Goal: Information Seeking & Learning: Learn about a topic

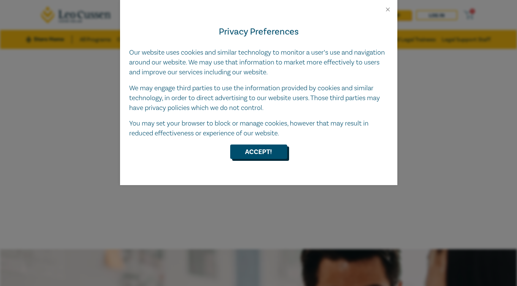
click at [269, 147] on button "Accept!" at bounding box center [258, 152] width 57 height 14
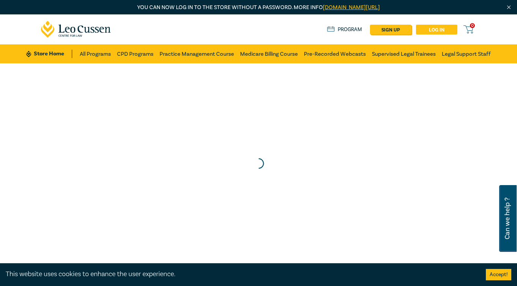
click at [434, 28] on link "Log in" at bounding box center [436, 30] width 41 height 10
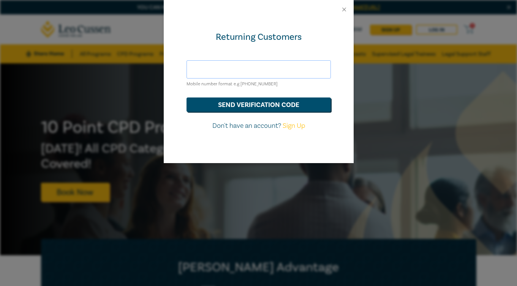
click at [271, 69] on input "text" at bounding box center [258, 69] width 144 height 18
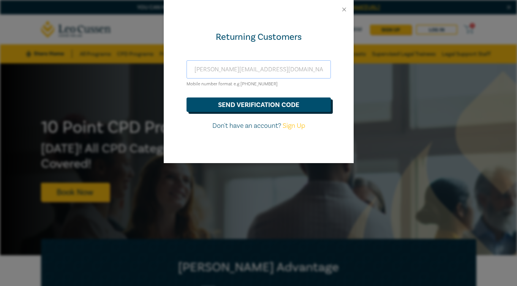
type input "jessicabell@kkilawyers.com.au"
click at [261, 106] on button "send verification code" at bounding box center [258, 105] width 144 height 14
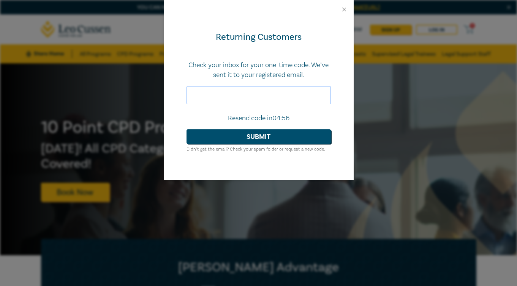
click at [257, 99] on input "text" at bounding box center [258, 95] width 144 height 18
type input "978730"
click at [186, 129] on button "Submit" at bounding box center [258, 136] width 144 height 14
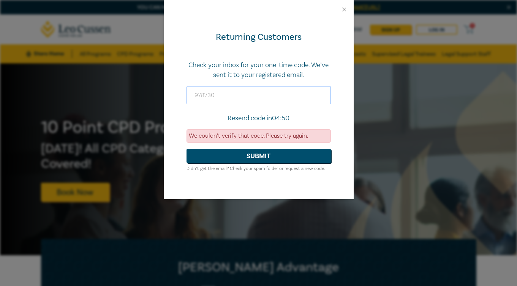
click at [202, 98] on input "978730" at bounding box center [258, 95] width 144 height 18
click at [249, 95] on input "text" at bounding box center [258, 95] width 144 height 18
type input "809877"
click at [186, 149] on button "Submit" at bounding box center [258, 156] width 144 height 14
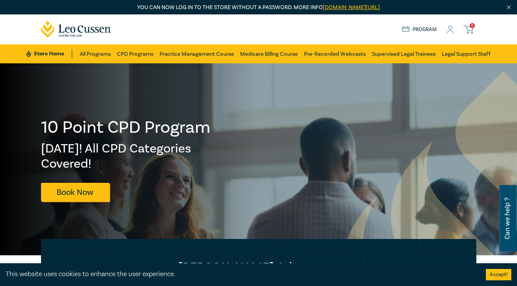
click at [426, 28] on link "Program" at bounding box center [419, 29] width 35 height 8
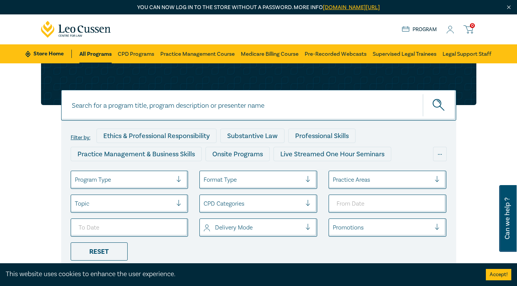
click at [454, 28] on div "Store Home About us Program 0" at bounding box center [439, 29] width 74 height 9
click at [448, 30] on icon at bounding box center [450, 30] width 8 height 8
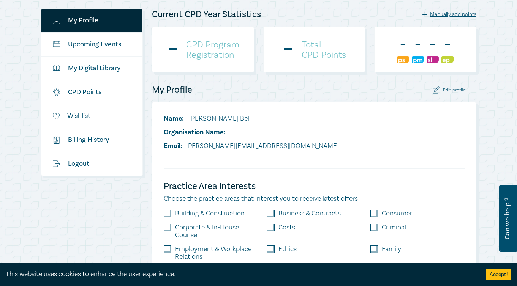
scroll to position [134, 0]
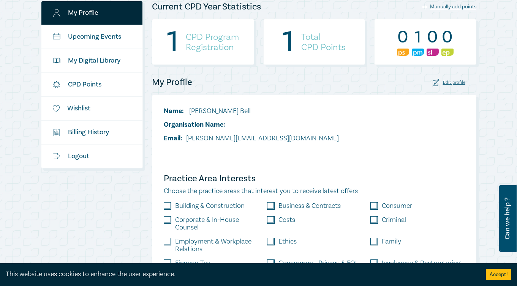
click at [234, 48] on h4 "CPD Program Registration" at bounding box center [212, 42] width 53 height 21
click at [215, 49] on h4 "CPD Program Registration" at bounding box center [212, 42] width 53 height 21
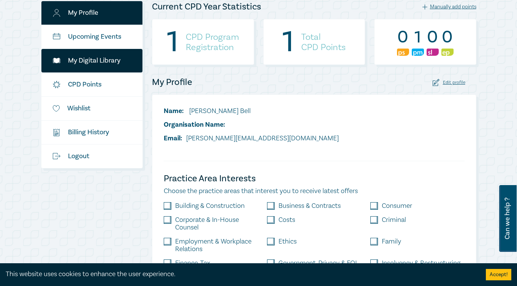
click at [124, 55] on link "My Digital Library" at bounding box center [91, 61] width 101 height 24
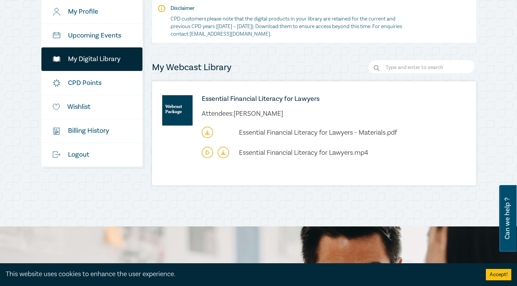
scroll to position [137, 0]
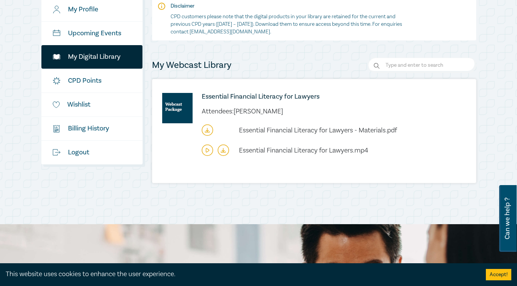
click at [207, 130] on icon at bounding box center [207, 130] width 11 height 11
click at [207, 149] on icon at bounding box center [207, 150] width 3 height 4
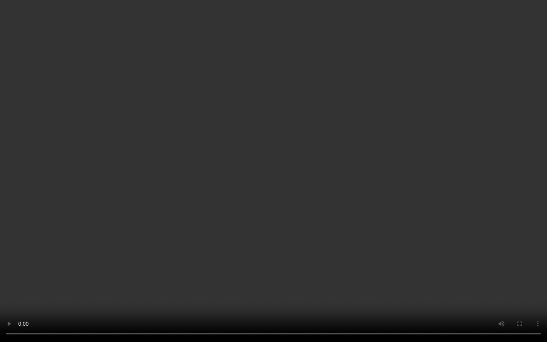
click at [392, 274] on video at bounding box center [273, 171] width 547 height 342
click at [486, 130] on video at bounding box center [273, 171] width 547 height 342
click at [515, 262] on video at bounding box center [273, 171] width 547 height 342
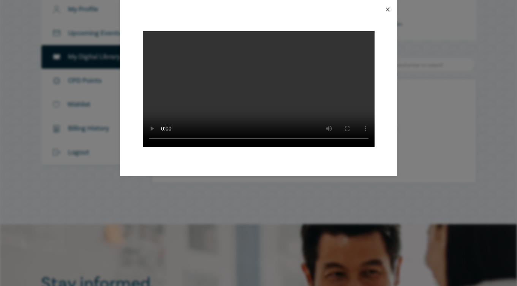
click at [388, 9] on button "Close" at bounding box center [387, 9] width 7 height 7
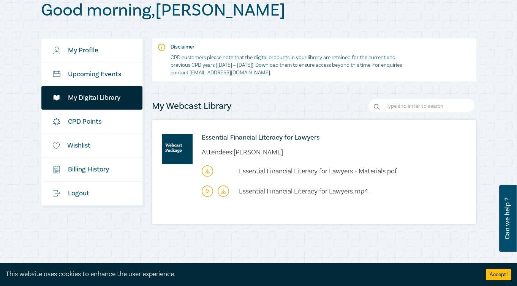
scroll to position [94, 0]
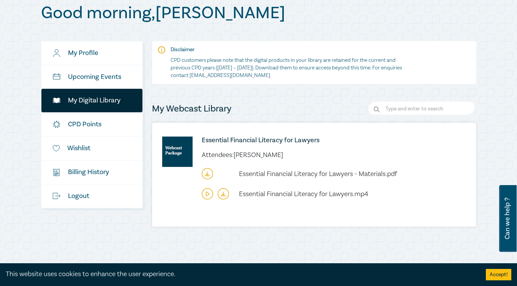
click at [226, 137] on h6 "Essential Financial Literacy for Lawyers" at bounding box center [316, 141] width 229 height 8
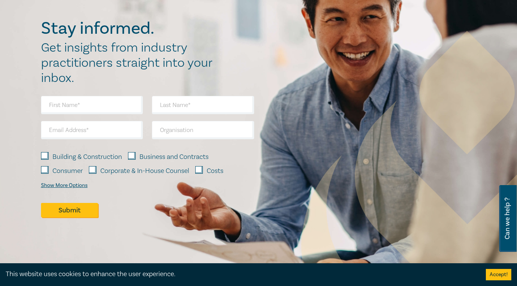
scroll to position [309, 0]
